Goal: Find specific page/section: Find specific page/section

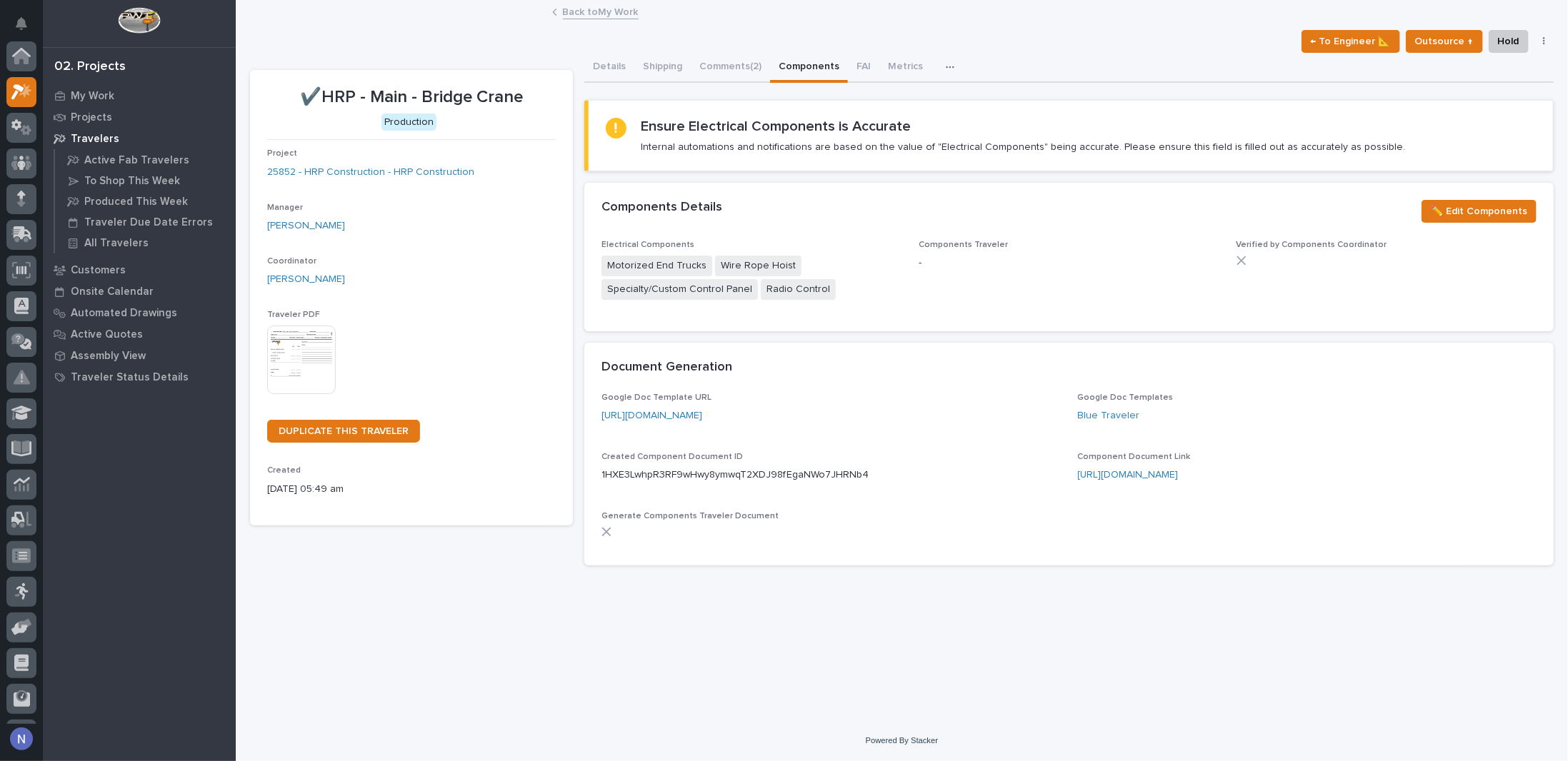
scroll to position [35, 0]
click at [394, 174] on link "25852 - HRP Construction - HRP Construction" at bounding box center [370, 172] width 207 height 15
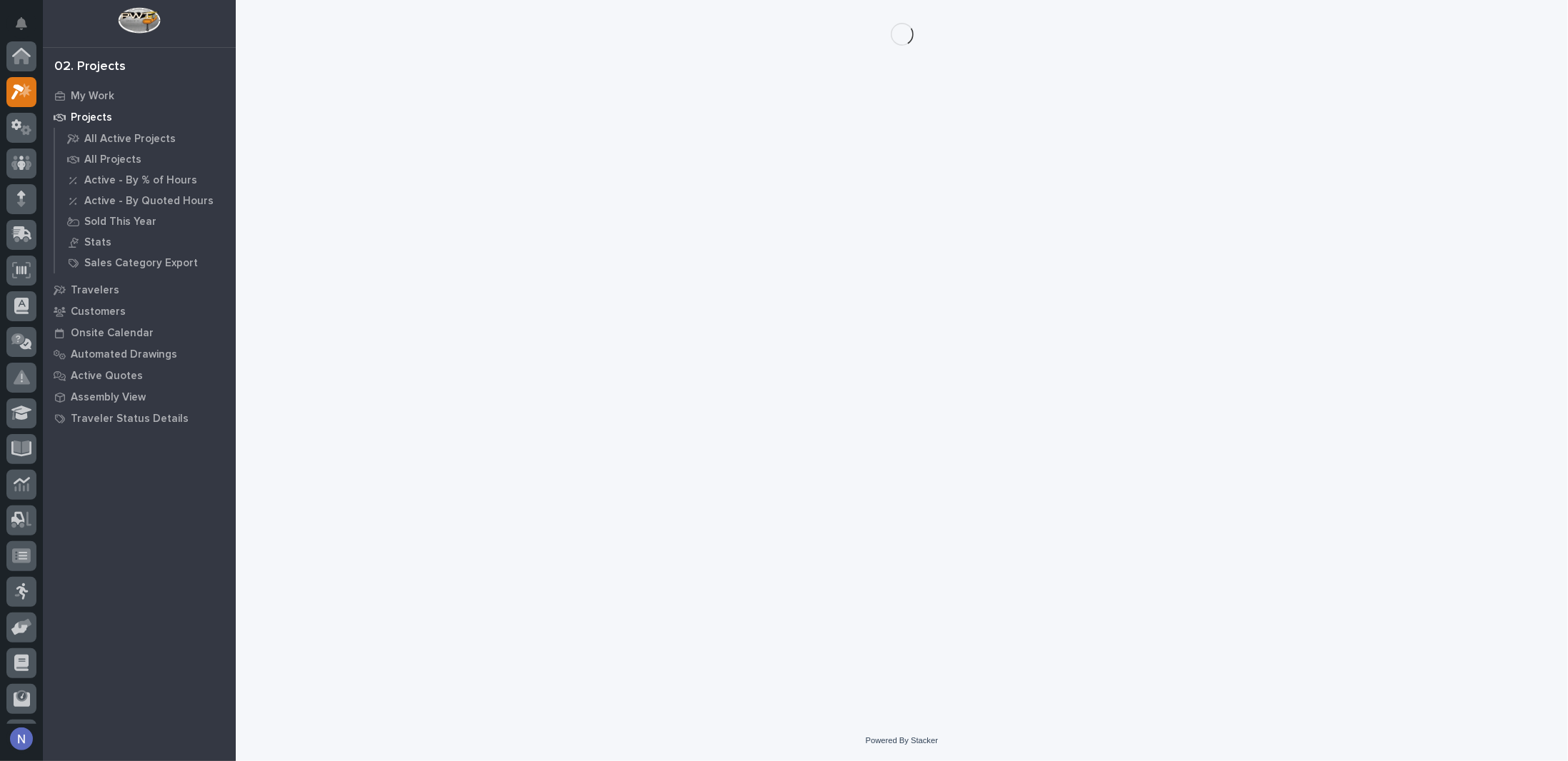
scroll to position [35, 0]
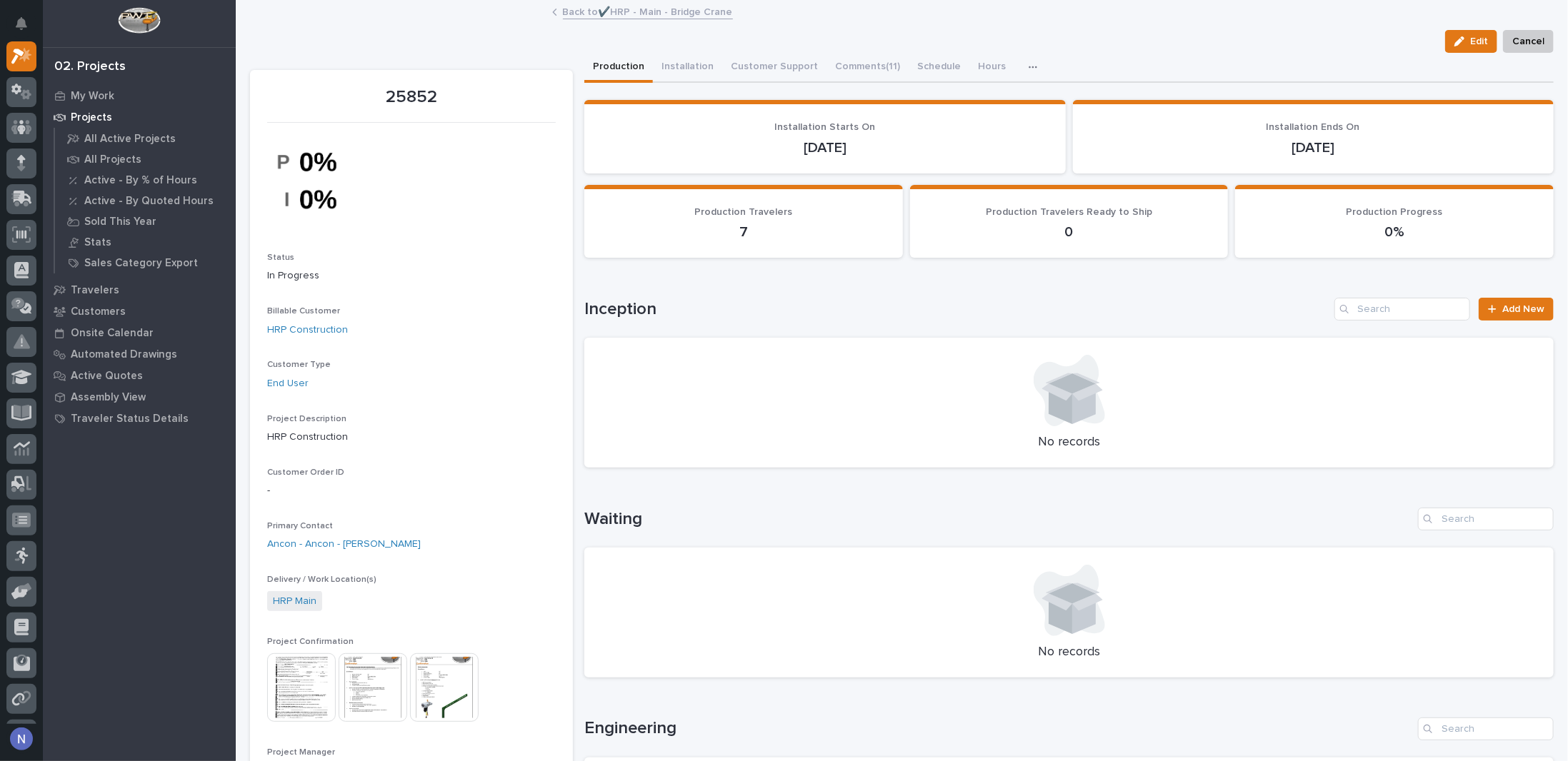
click at [309, 670] on img at bounding box center [301, 688] width 69 height 69
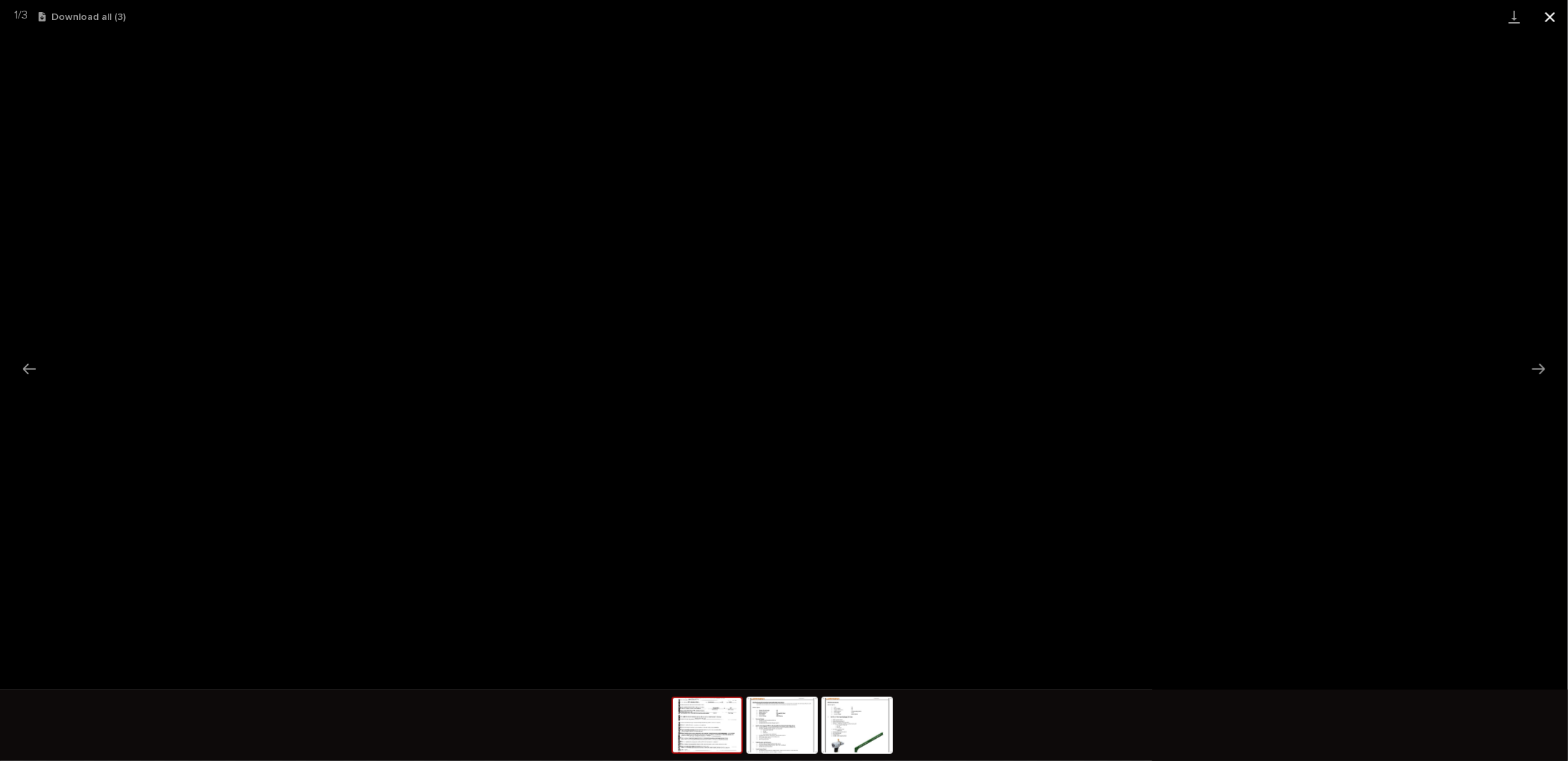
click at [1555, 14] on button "Close gallery" at bounding box center [1549, 17] width 35 height 33
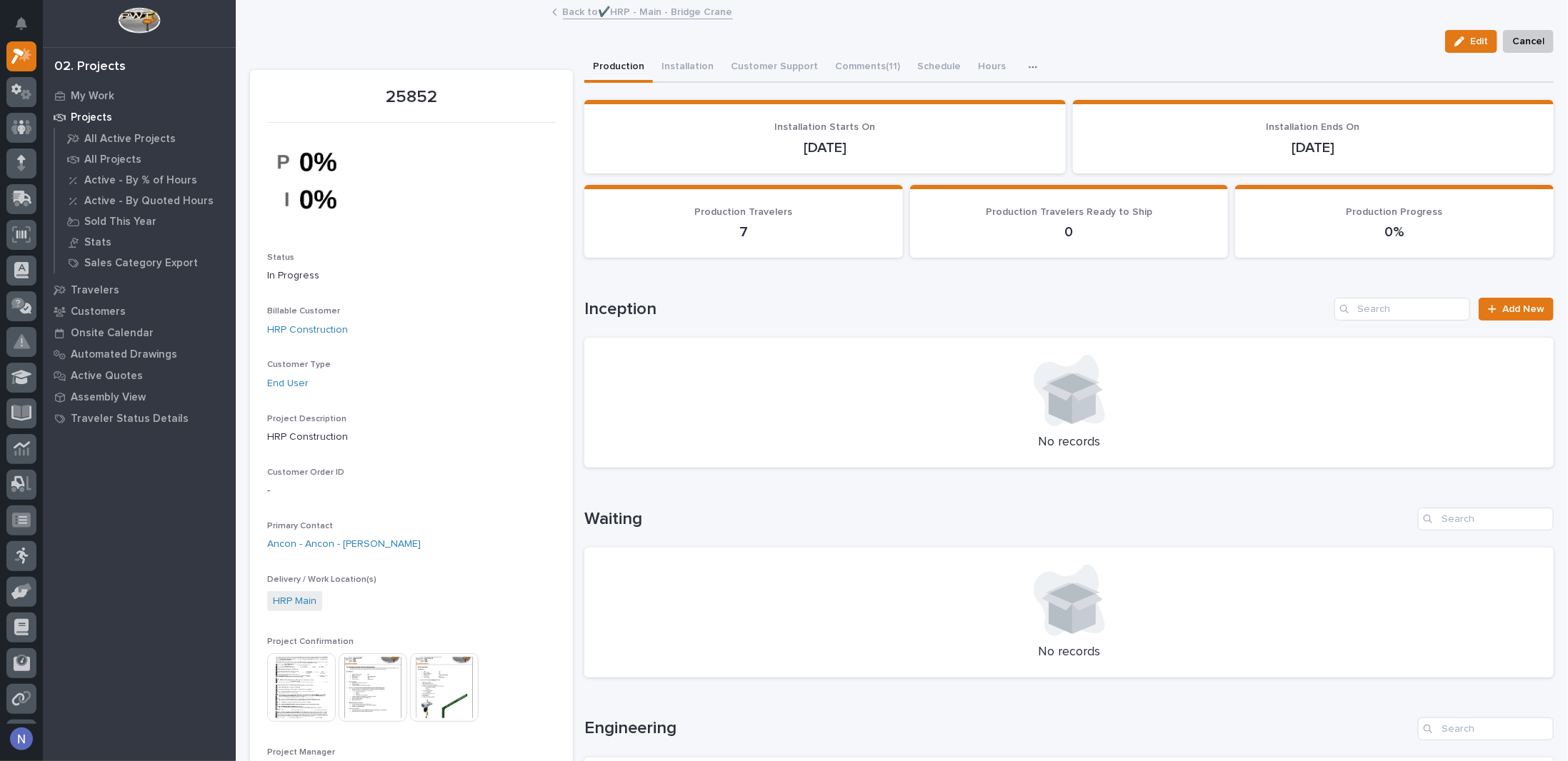
click at [374, 661] on img at bounding box center [373, 688] width 69 height 69
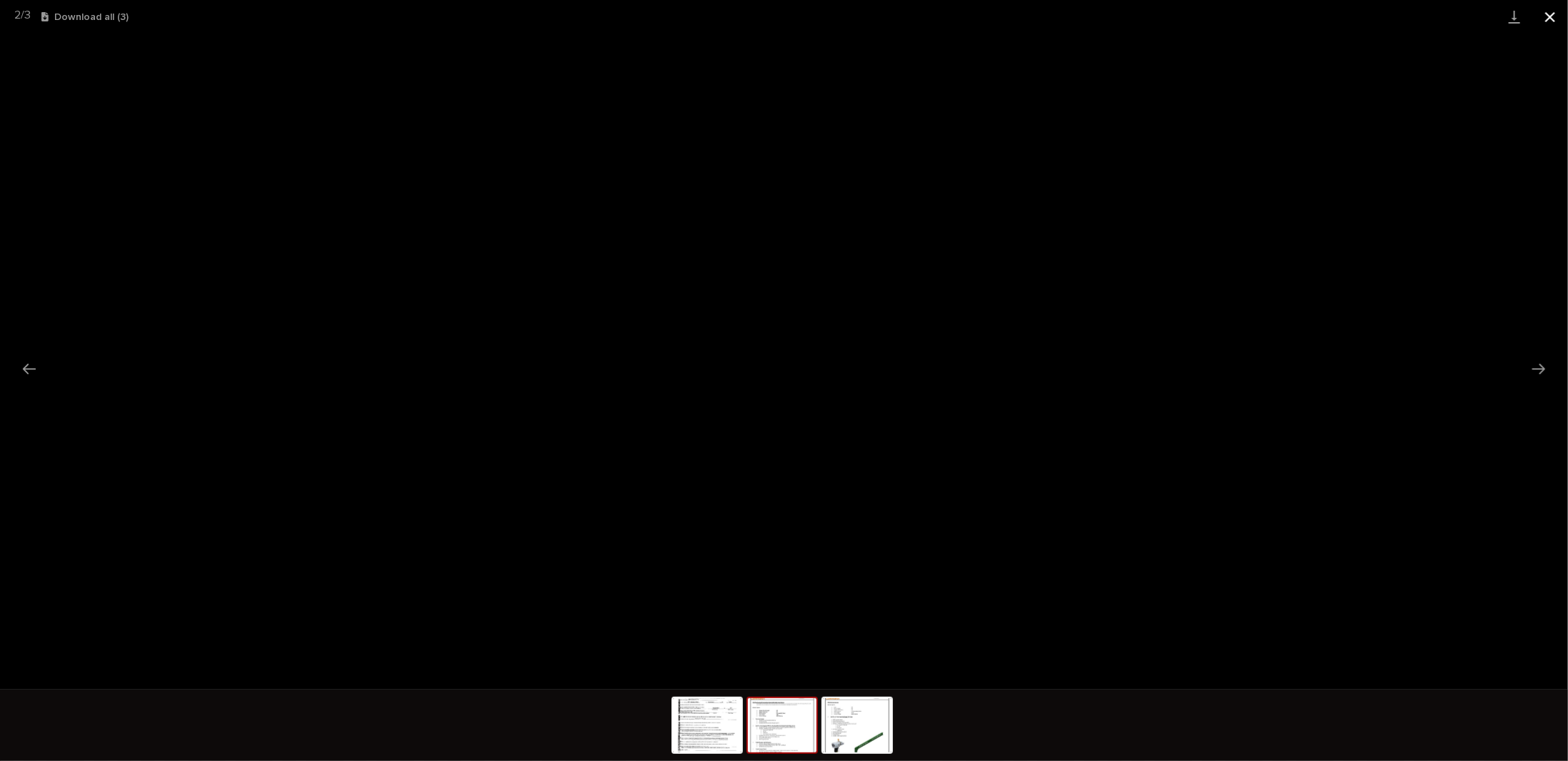
click at [1545, 19] on button "Close gallery" at bounding box center [1549, 17] width 35 height 33
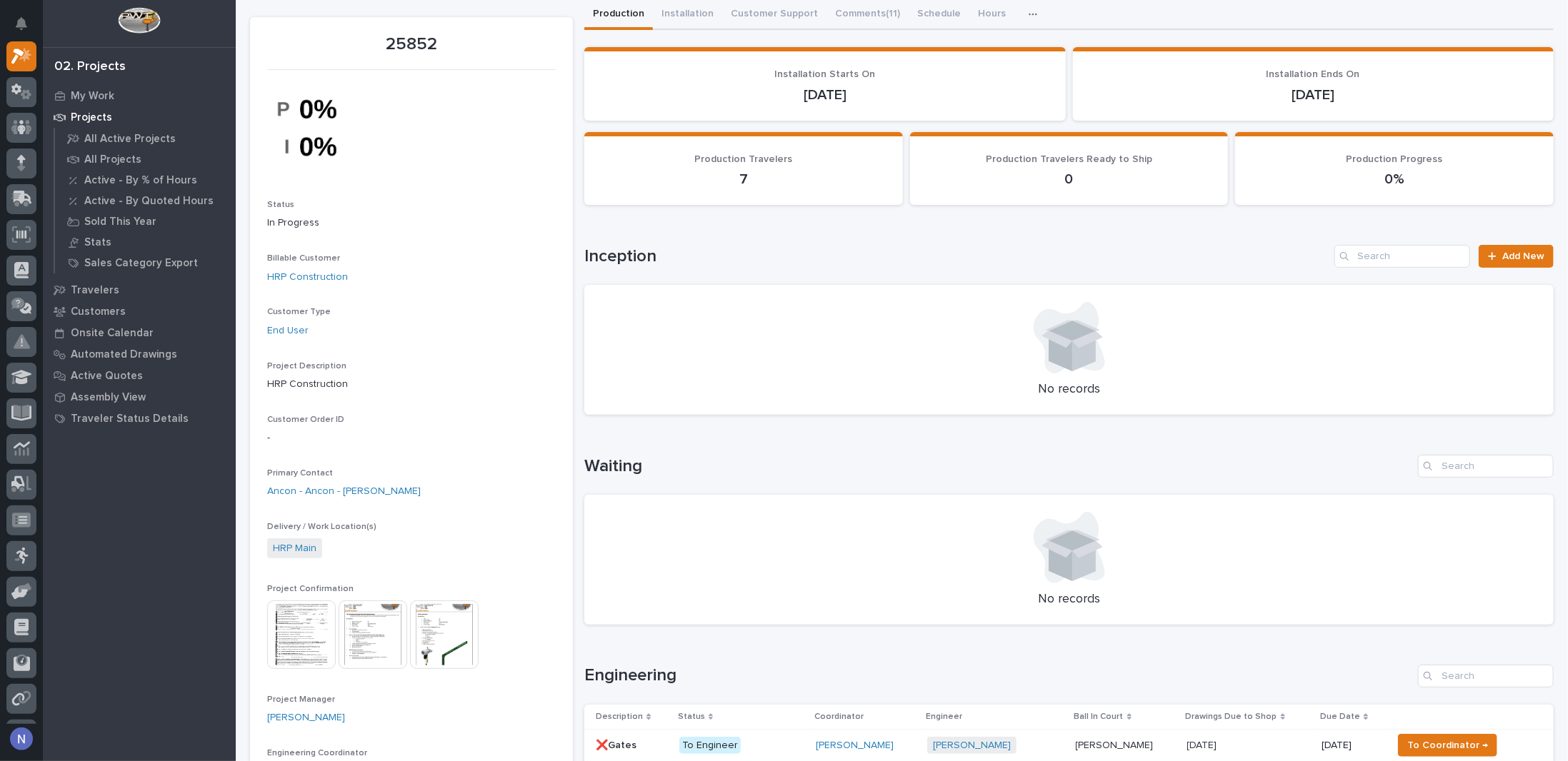
scroll to position [118, 0]
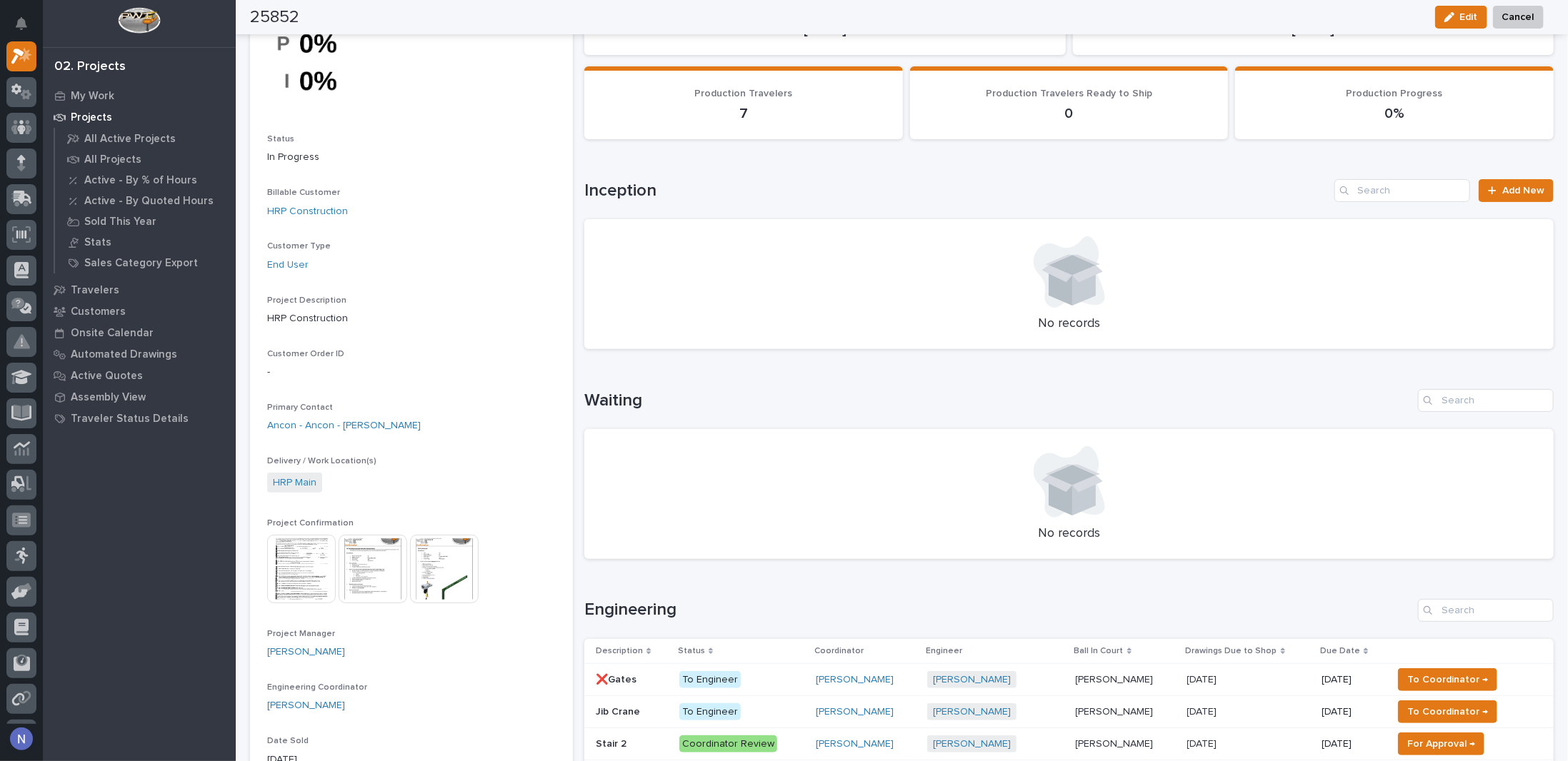
click at [435, 569] on img at bounding box center [444, 569] width 69 height 69
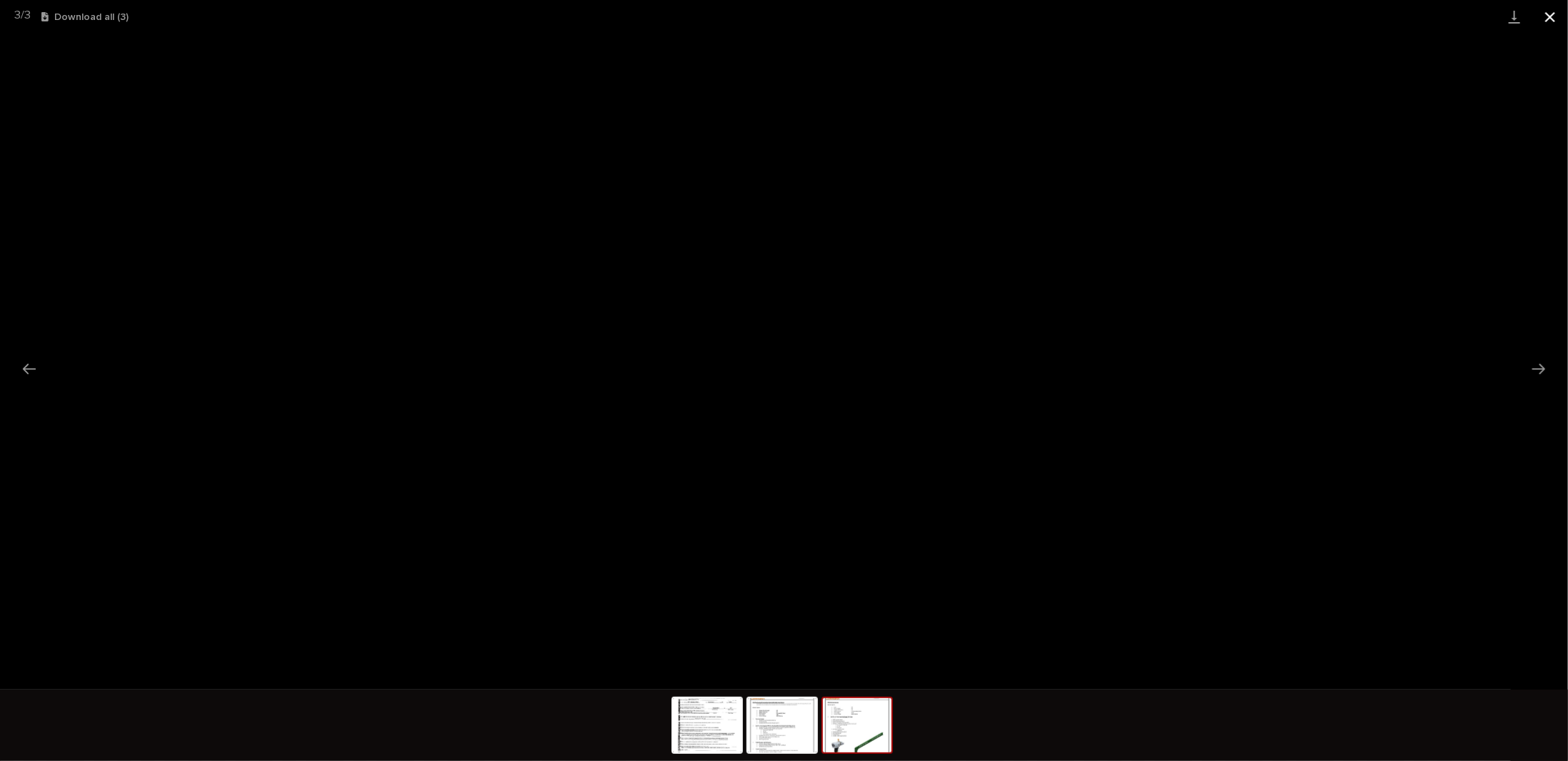
click at [1549, 16] on button "Close gallery" at bounding box center [1549, 17] width 35 height 33
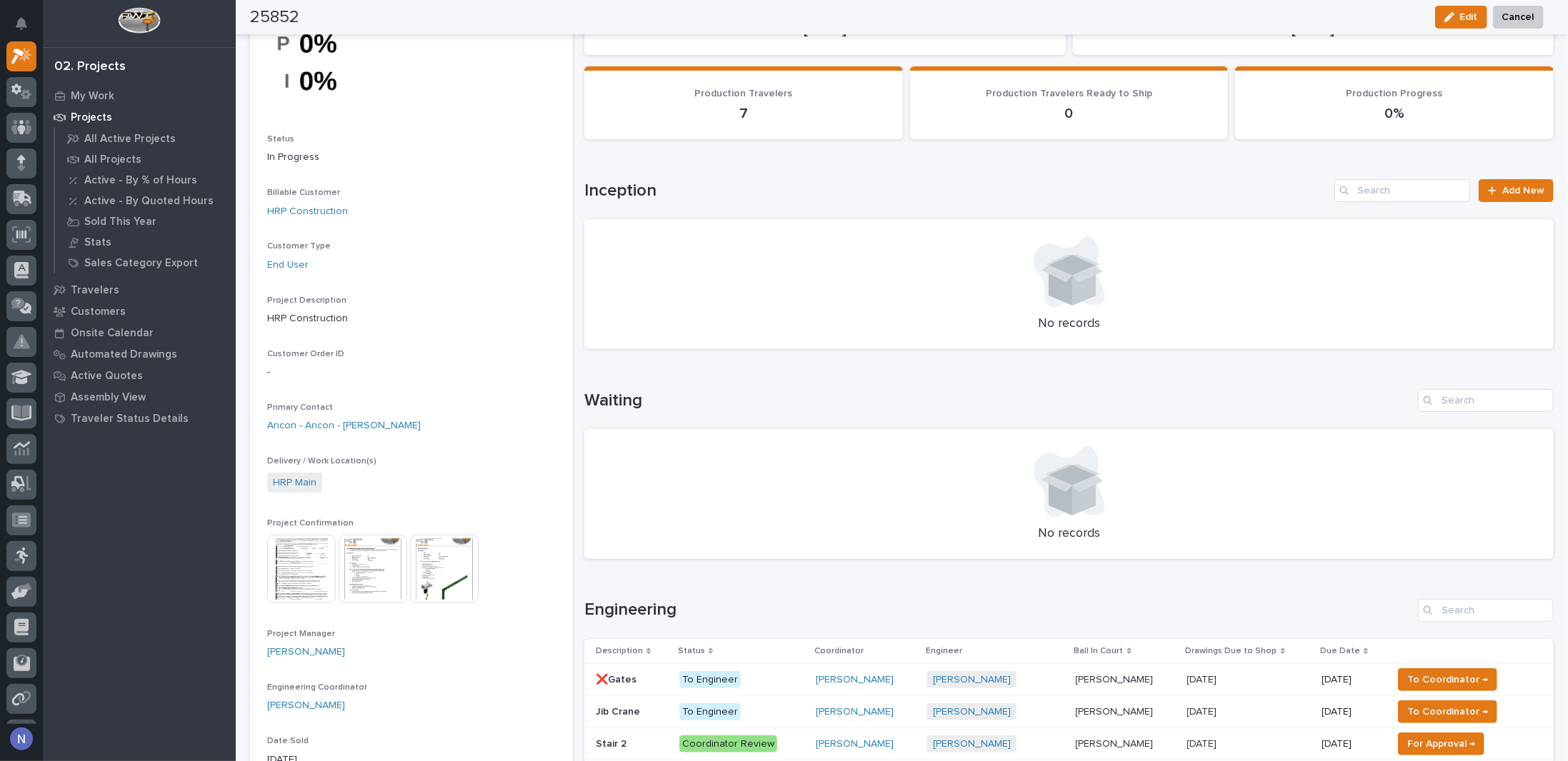
click at [375, 580] on img at bounding box center [373, 569] width 69 height 69
click at [376, 558] on body "My Settings Log Out 02. Projects My Work Projects All Active Projects All Proje…" at bounding box center [784, 380] width 1568 height 761
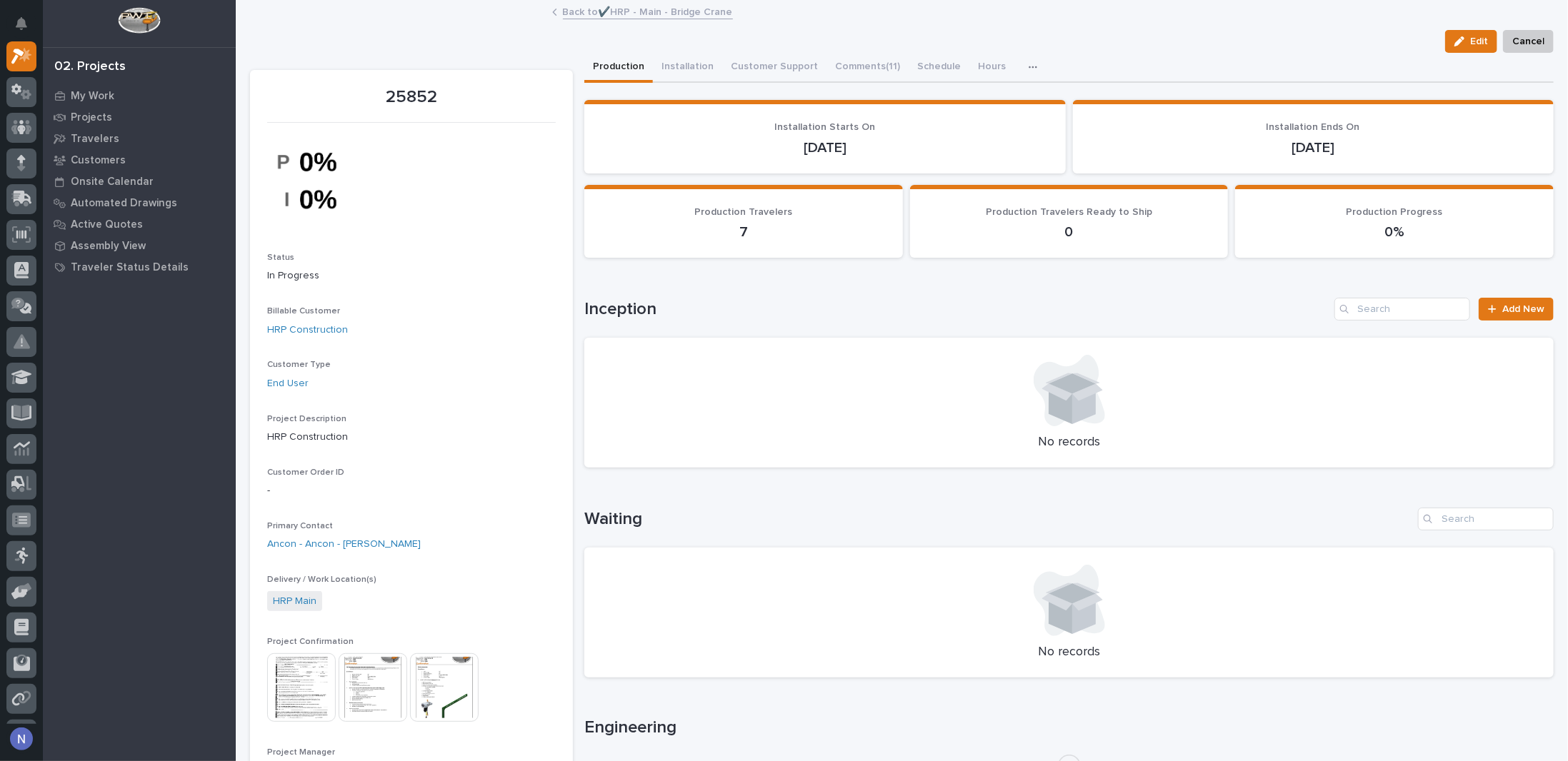
click at [378, 677] on img at bounding box center [373, 688] width 69 height 69
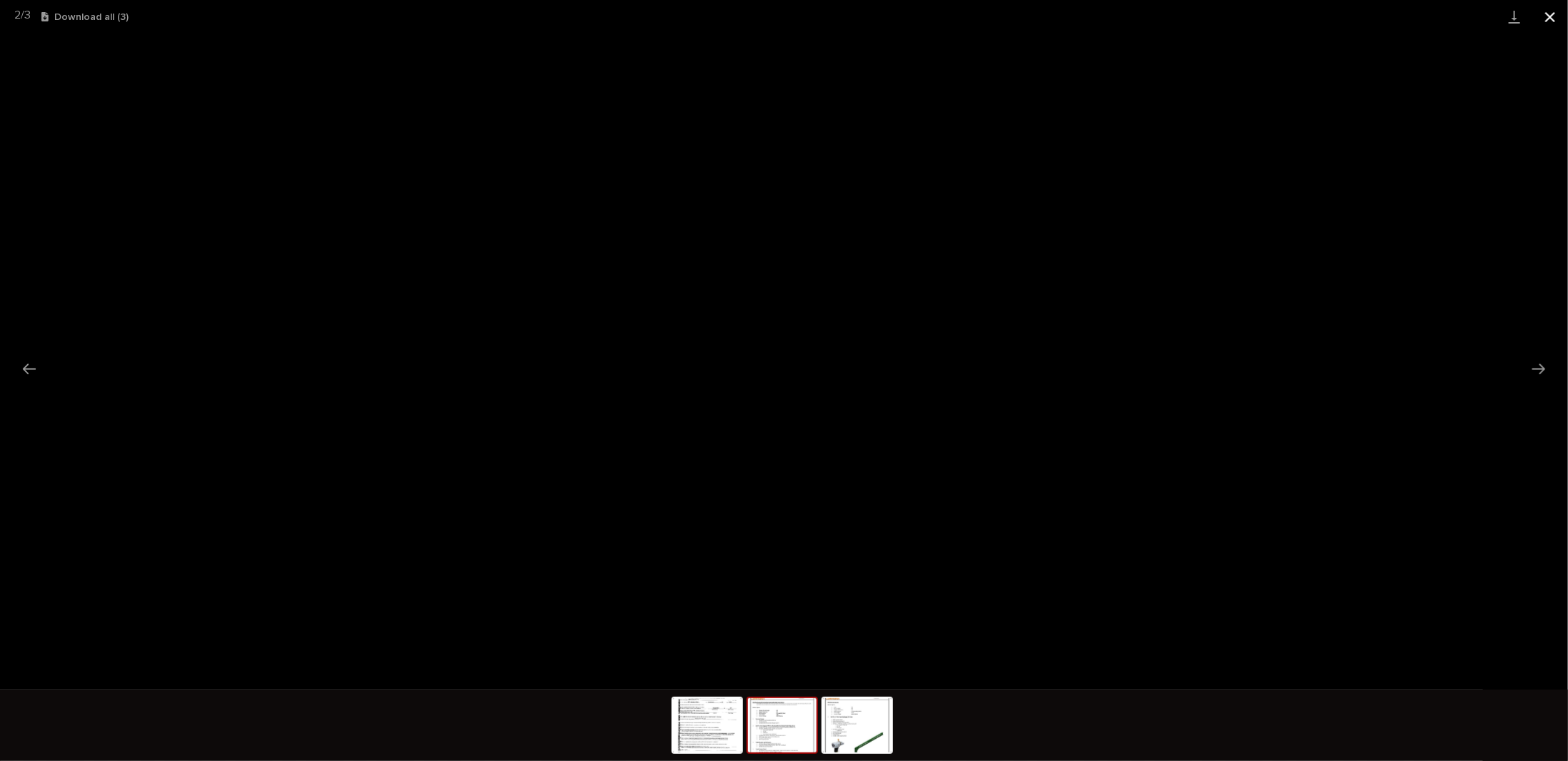
click at [1555, 9] on button "Close gallery" at bounding box center [1549, 17] width 35 height 33
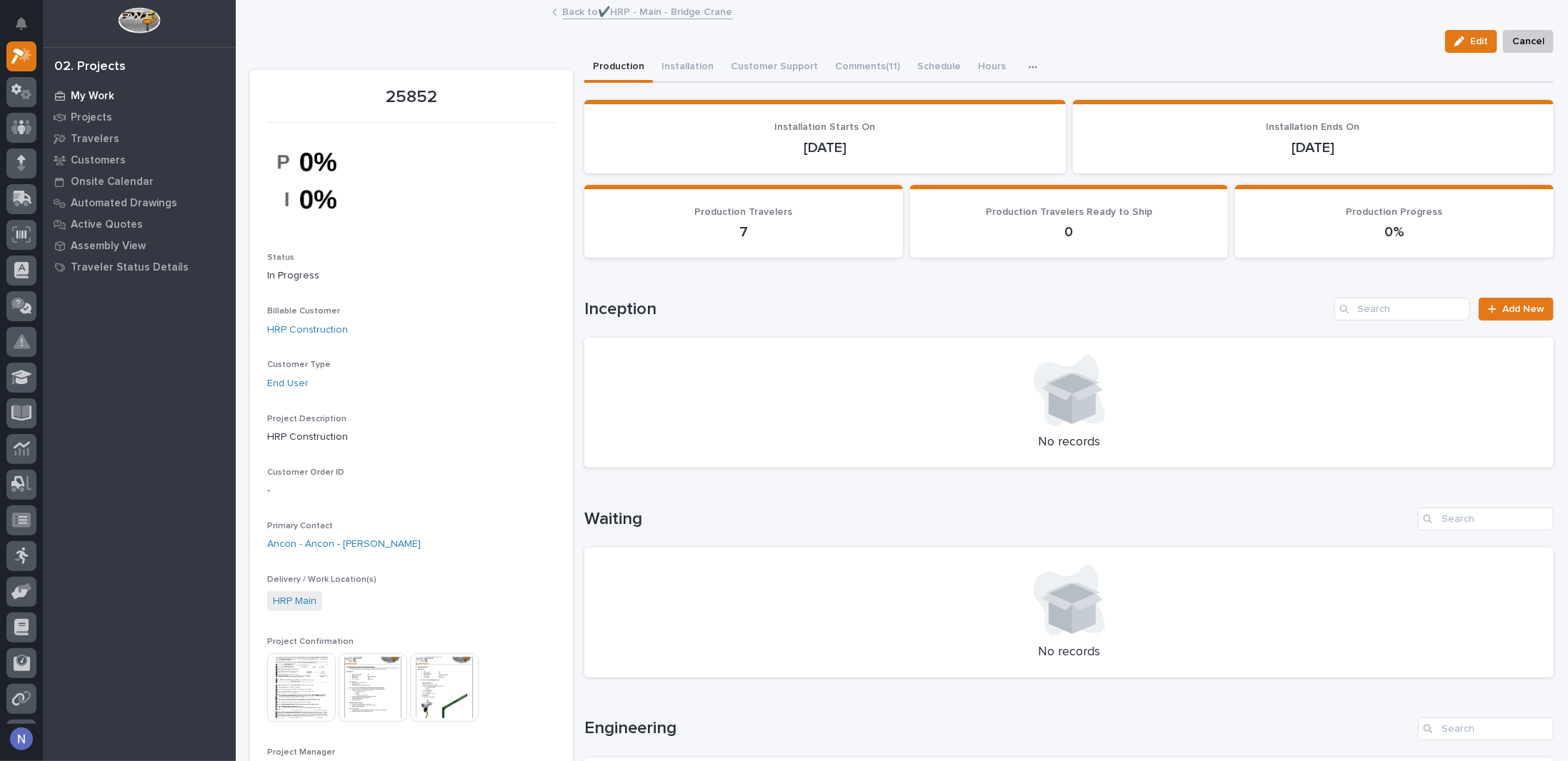
click at [85, 88] on div "My Work" at bounding box center [139, 95] width 186 height 20
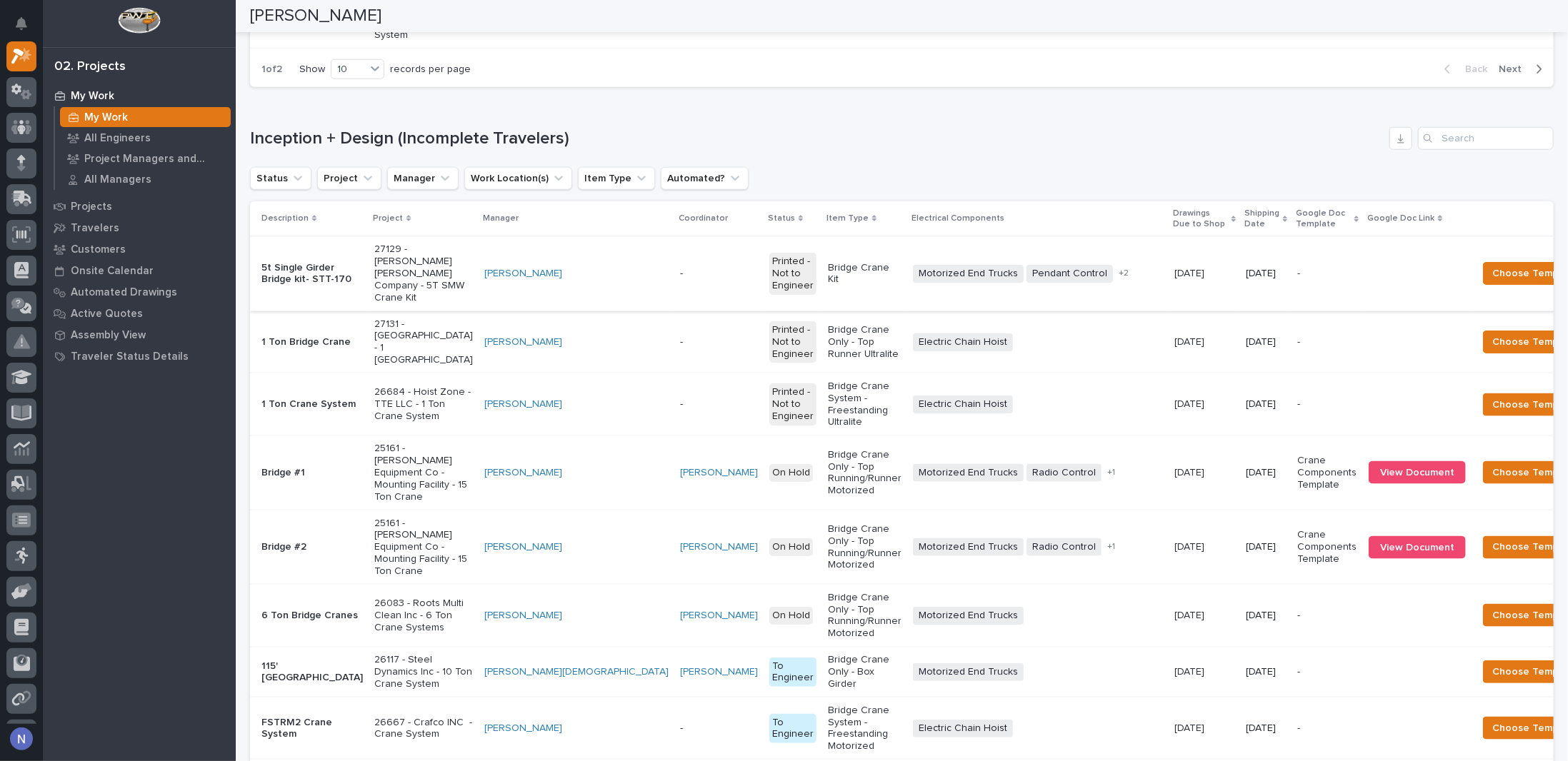
scroll to position [1118, 0]
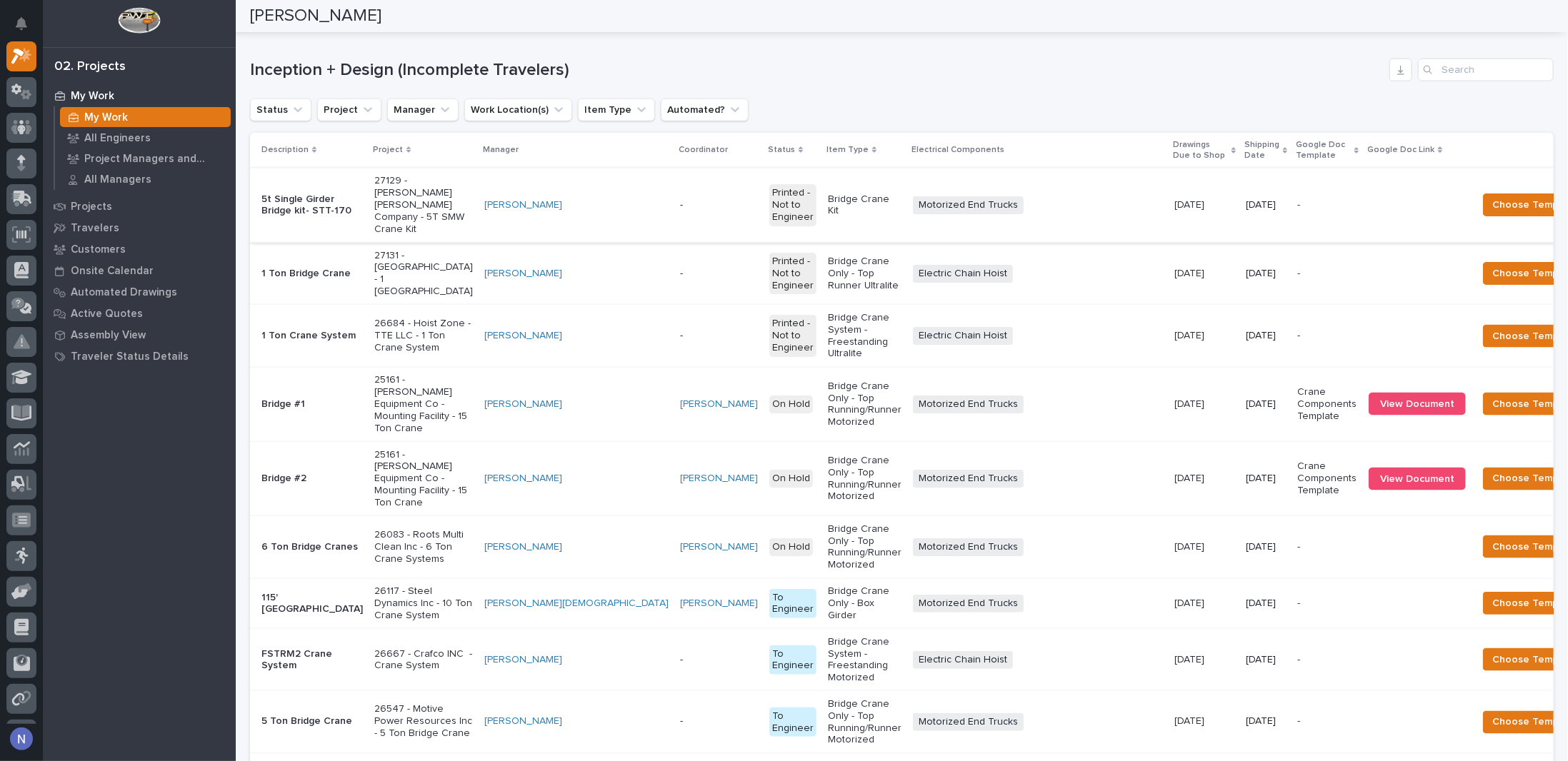
click at [1244, 163] on p "Shipping Date" at bounding box center [1262, 150] width 35 height 27
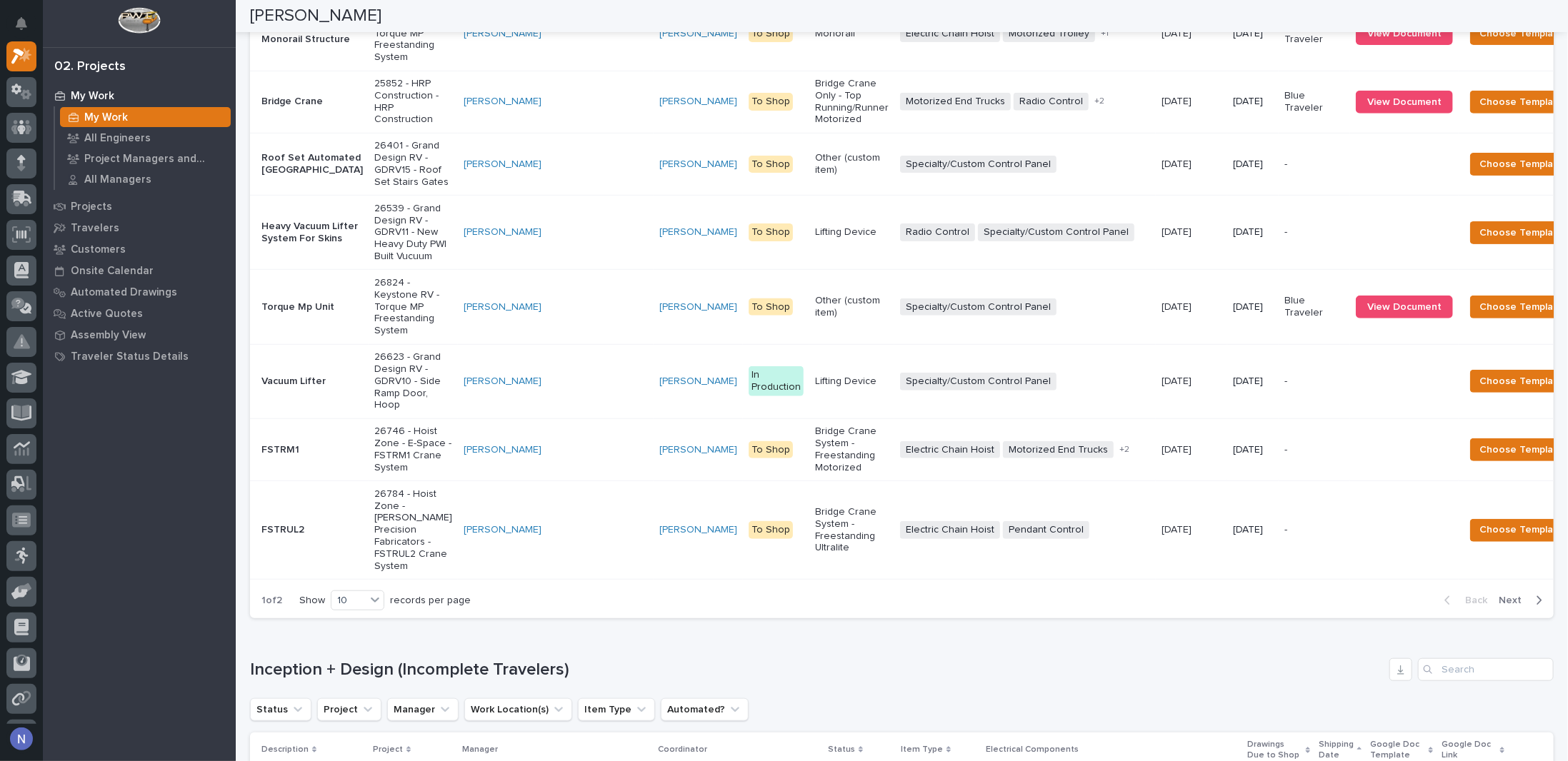
scroll to position [625, 0]
